Goal: Find specific page/section: Find specific page/section

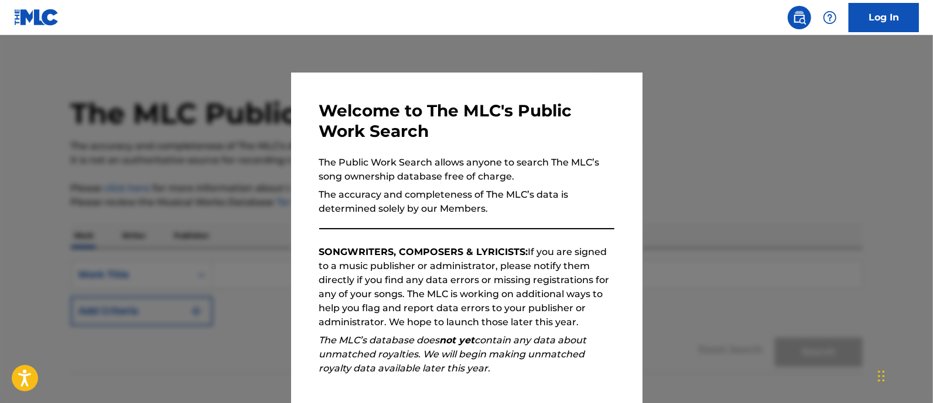
scroll to position [132, 0]
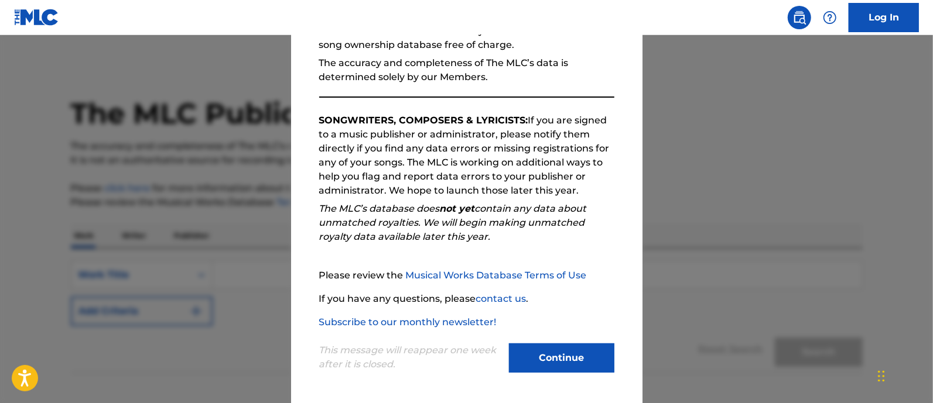
click at [542, 353] on button "Continue" at bounding box center [561, 358] width 105 height 29
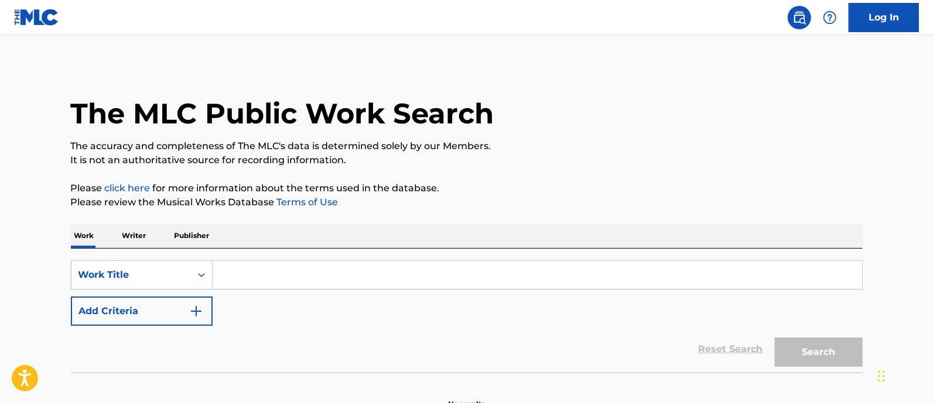
click at [234, 285] on input "Search Form" at bounding box center [537, 275] width 649 height 28
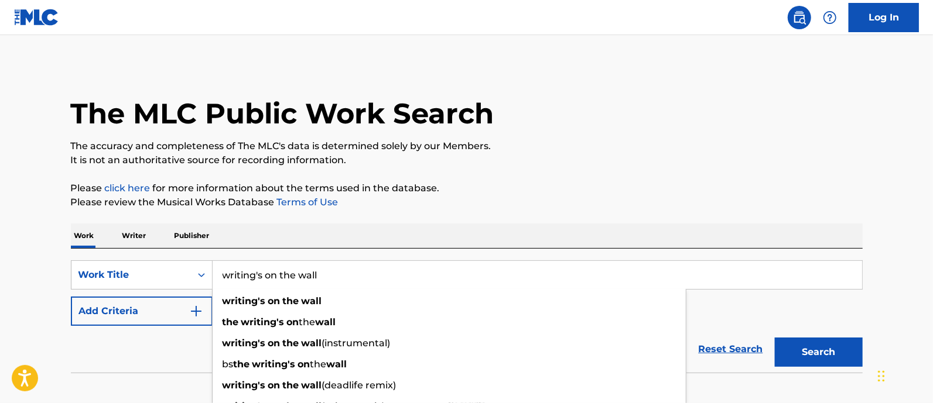
type input "writing's on the wall"
click at [775, 338] on button "Search" at bounding box center [819, 352] width 88 height 29
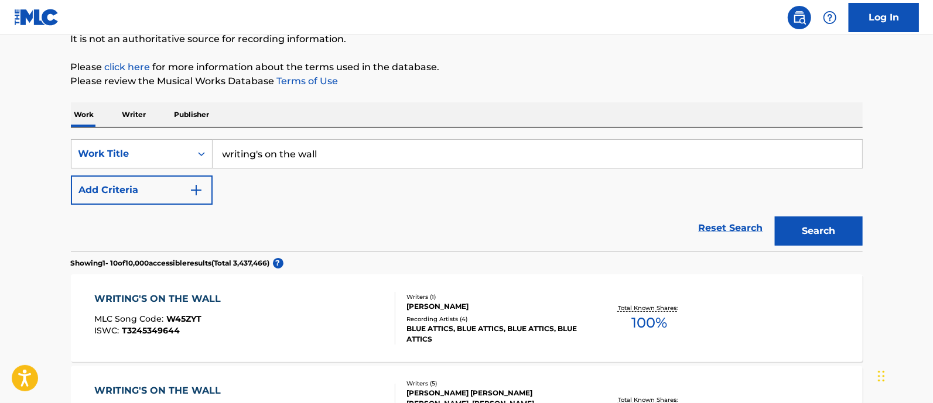
scroll to position [122, 0]
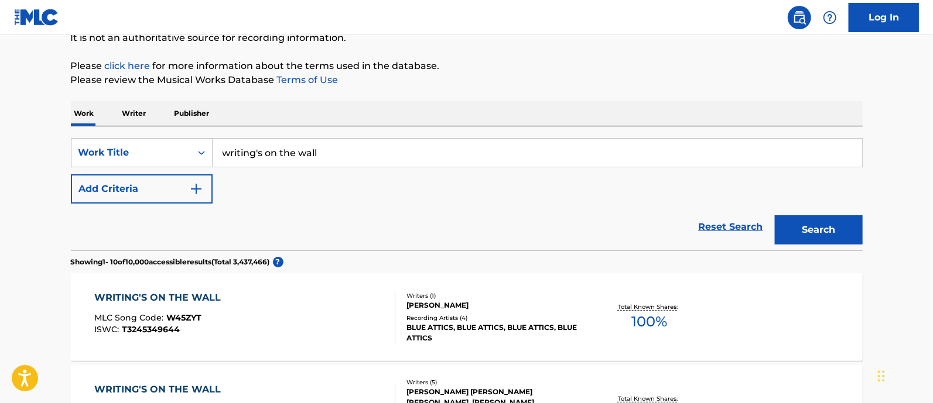
click at [134, 200] on button "Add Criteria" at bounding box center [142, 189] width 142 height 29
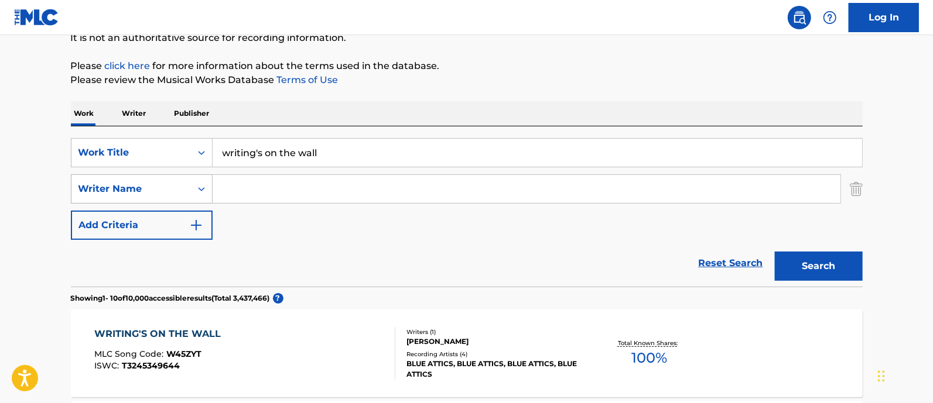
click at [150, 197] on div "Writer Name" at bounding box center [130, 189] width 119 height 22
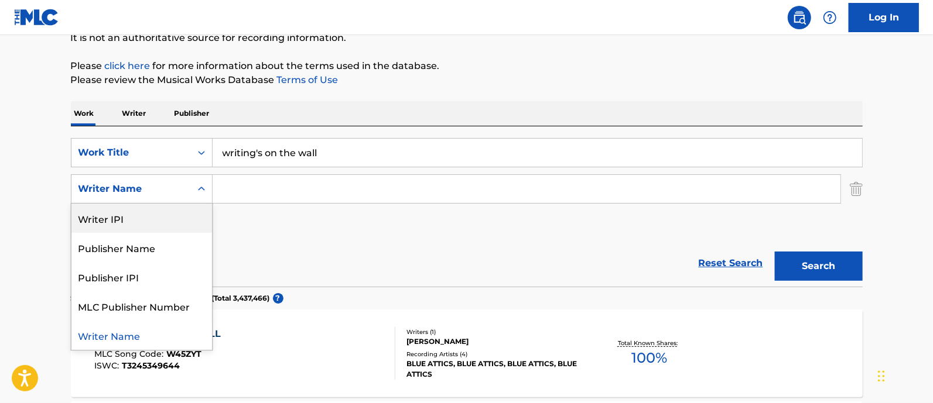
click at [145, 229] on div "Writer IPI" at bounding box center [141, 218] width 141 height 29
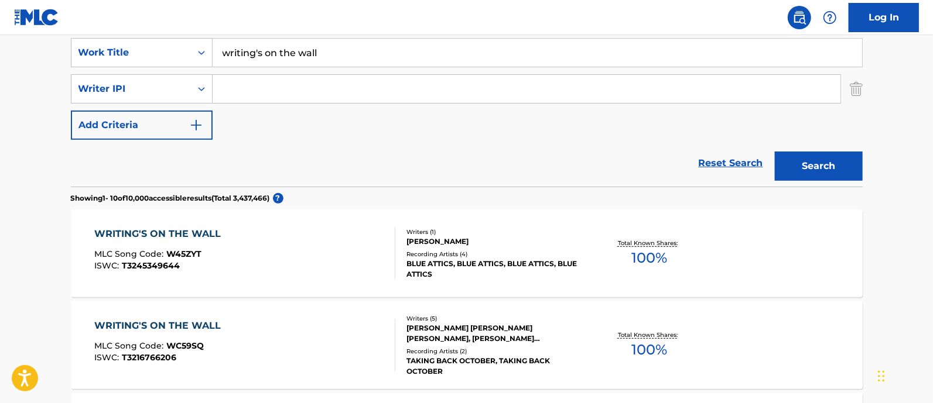
scroll to position [232, 0]
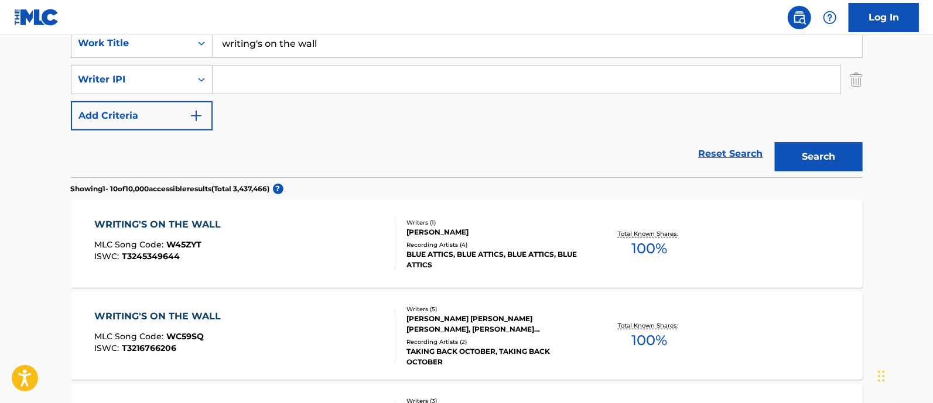
click at [475, 250] on div "BLUE ATTICS, BLUE ATTICS, BLUE ATTICS, BLUE ATTICS" at bounding box center [494, 259] width 177 height 21
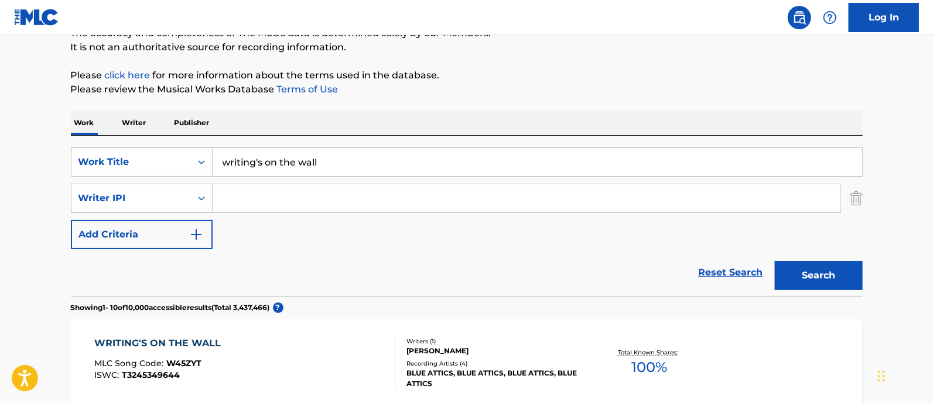
scroll to position [108, 0]
